Goal: Task Accomplishment & Management: Manage account settings

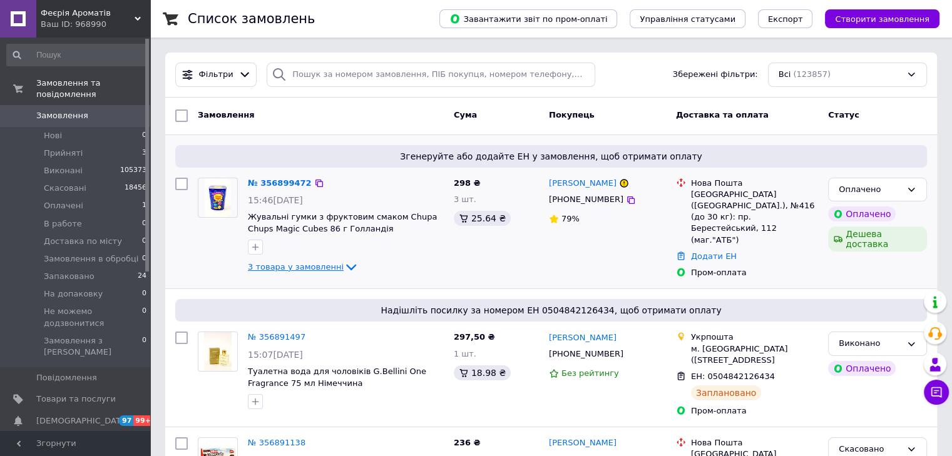
click at [285, 268] on span "3 товара у замовленні" at bounding box center [296, 266] width 96 height 9
click at [69, 394] on span "Товари та послуги" at bounding box center [75, 399] width 79 height 11
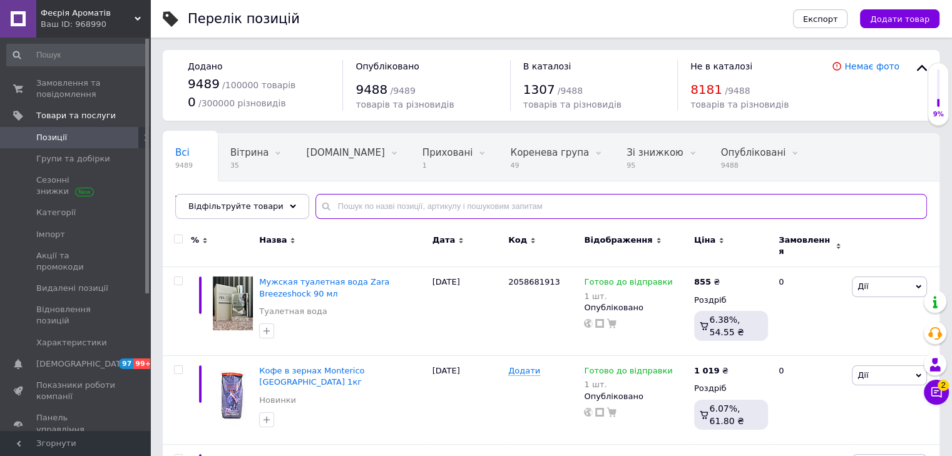
click at [393, 212] on input "text" at bounding box center [620, 206] width 611 height 25
paste input "Кофе в зернах Lavazza Tierra Brasile balansed 1 кг"
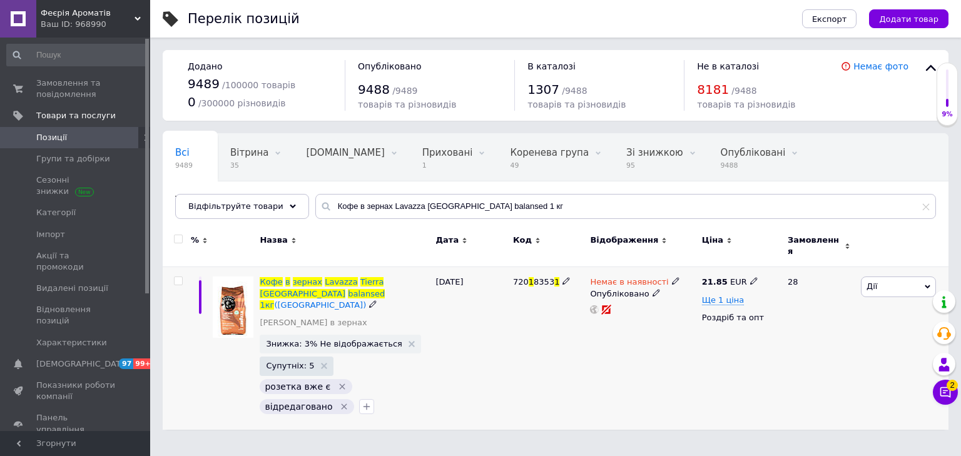
click at [369, 300] on icon at bounding box center [373, 304] width 8 height 8
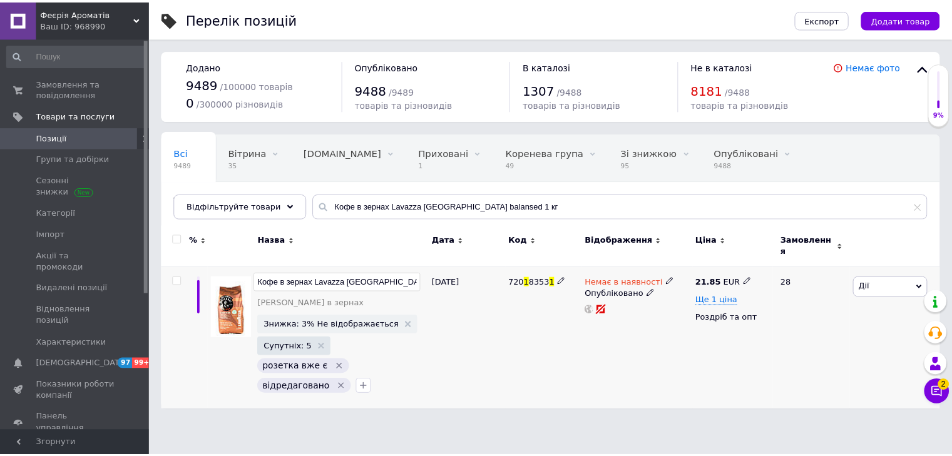
scroll to position [0, 61]
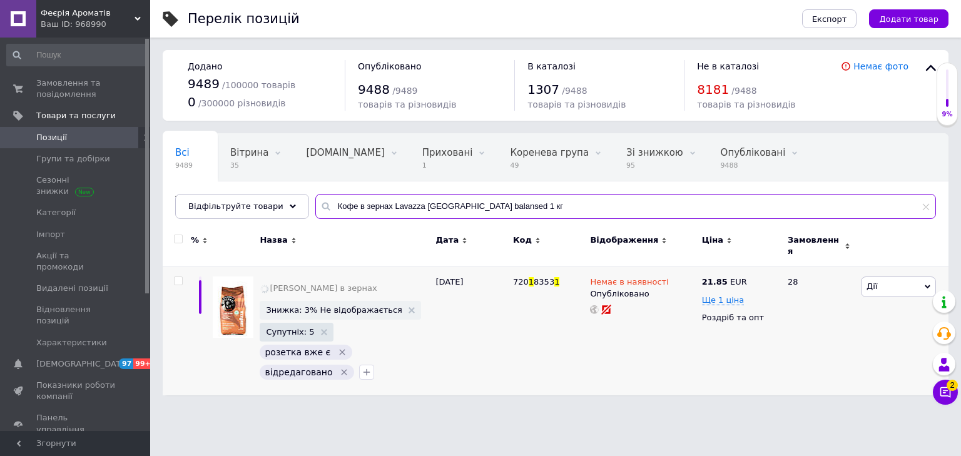
click at [364, 205] on input "Кофе в зернах Lavazza Tierra Brasile balansed 1 кг" at bounding box center [625, 206] width 621 height 25
paste input "Lavazza Tierra Selection 1"
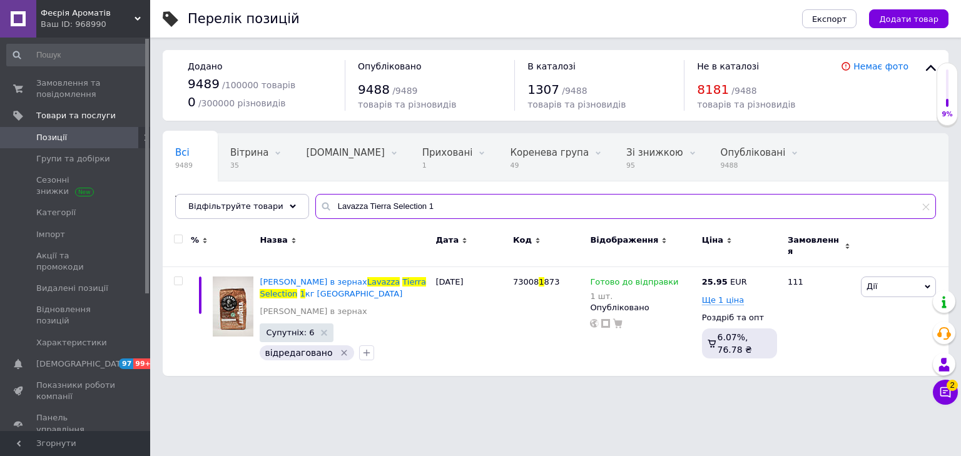
click at [360, 195] on input "Lavazza Tierra Selection 1" at bounding box center [625, 206] width 621 height 25
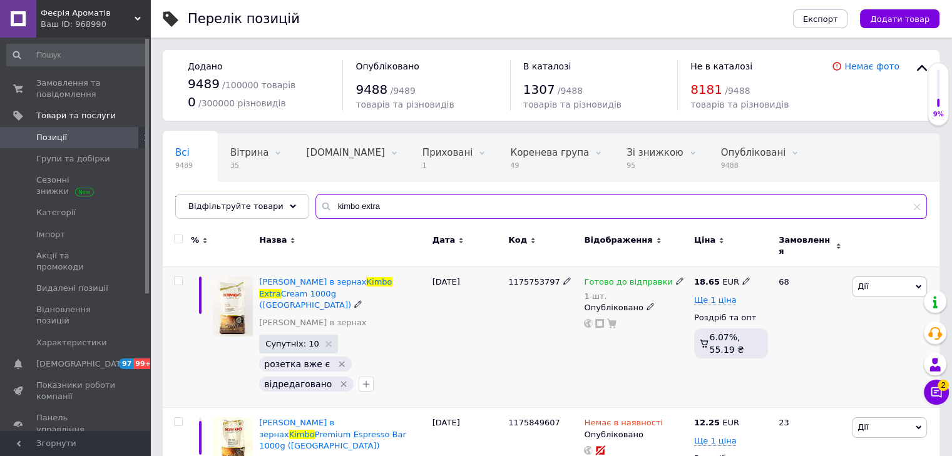
scroll to position [125, 0]
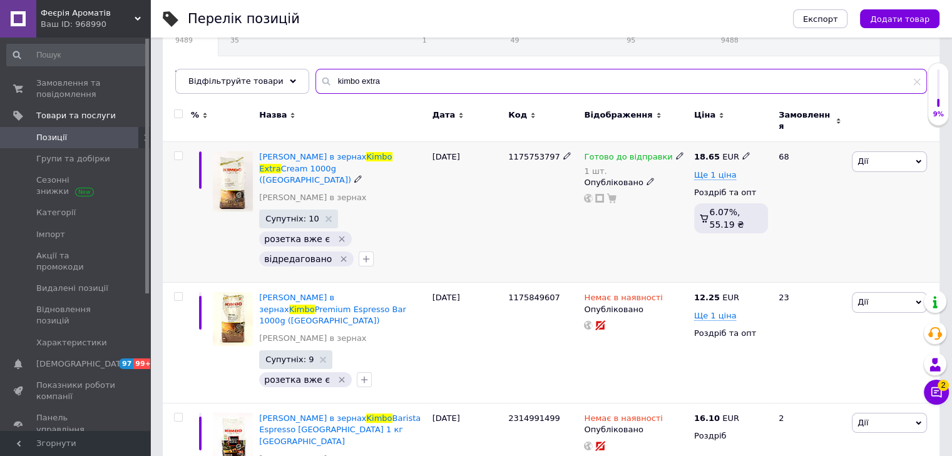
type input "kimbo extra"
click at [354, 175] on icon at bounding box center [358, 179] width 8 height 8
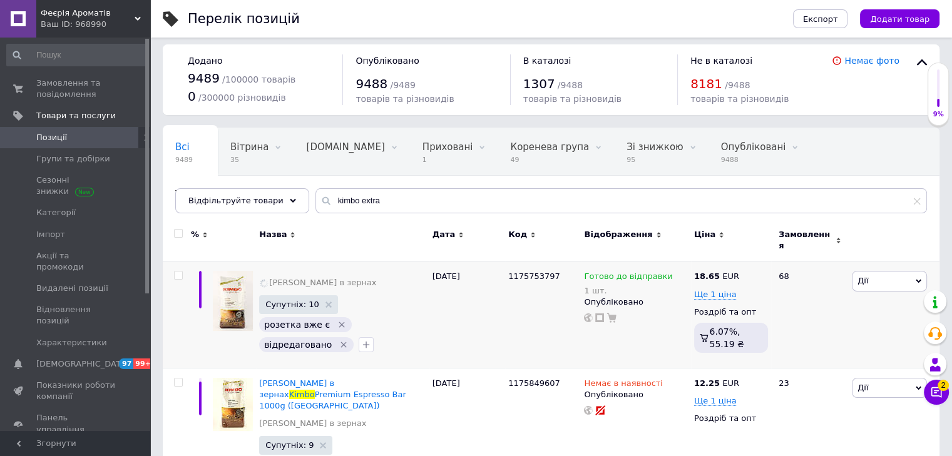
scroll to position [0, 0]
